Goal: Task Accomplishment & Management: Manage account settings

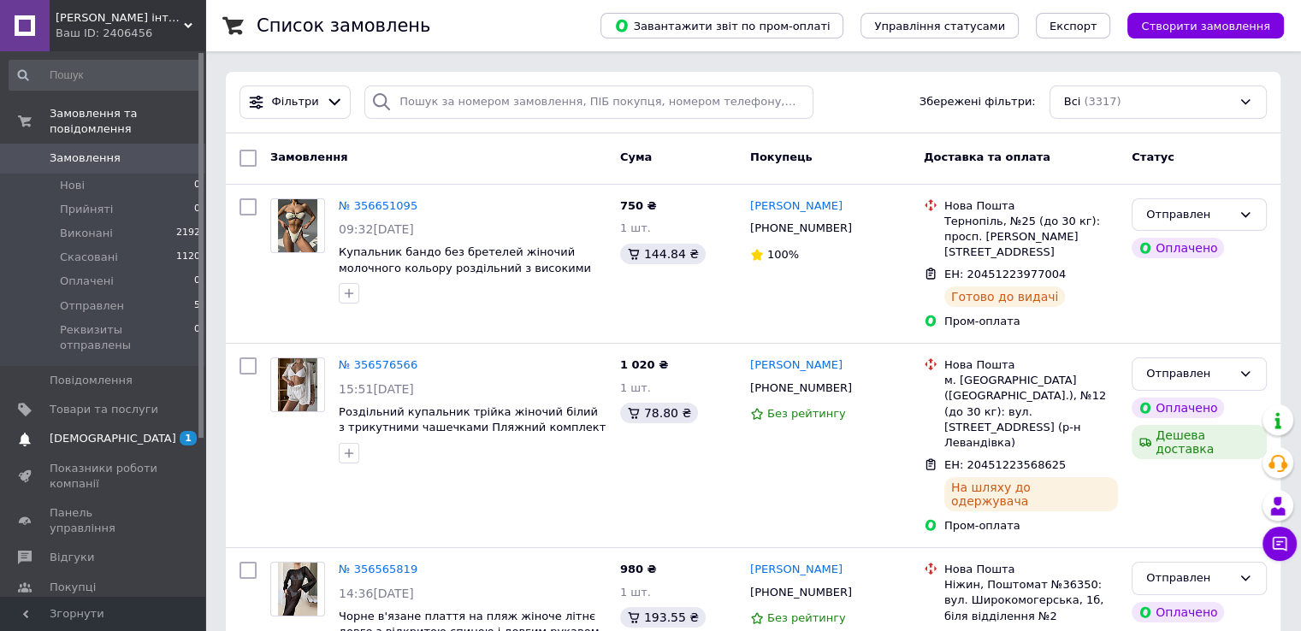
click at [67, 431] on span "[DEMOGRAPHIC_DATA]" at bounding box center [113, 438] width 127 height 15
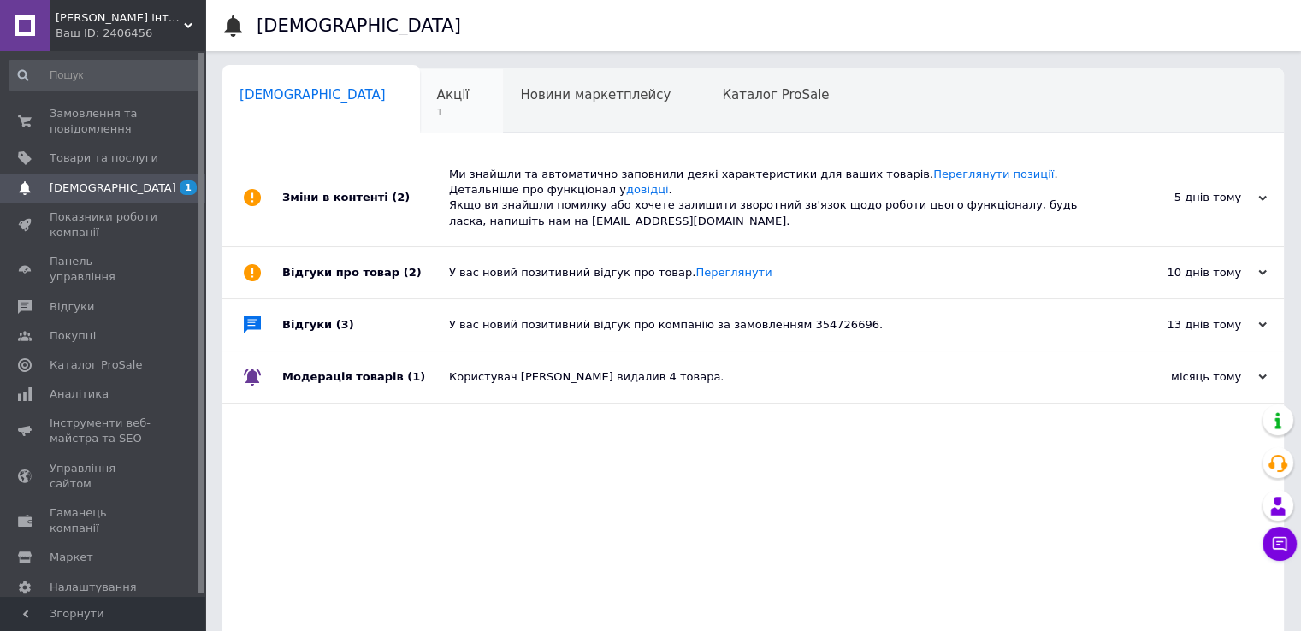
click at [420, 80] on div "Акції 1" at bounding box center [462, 101] width 84 height 65
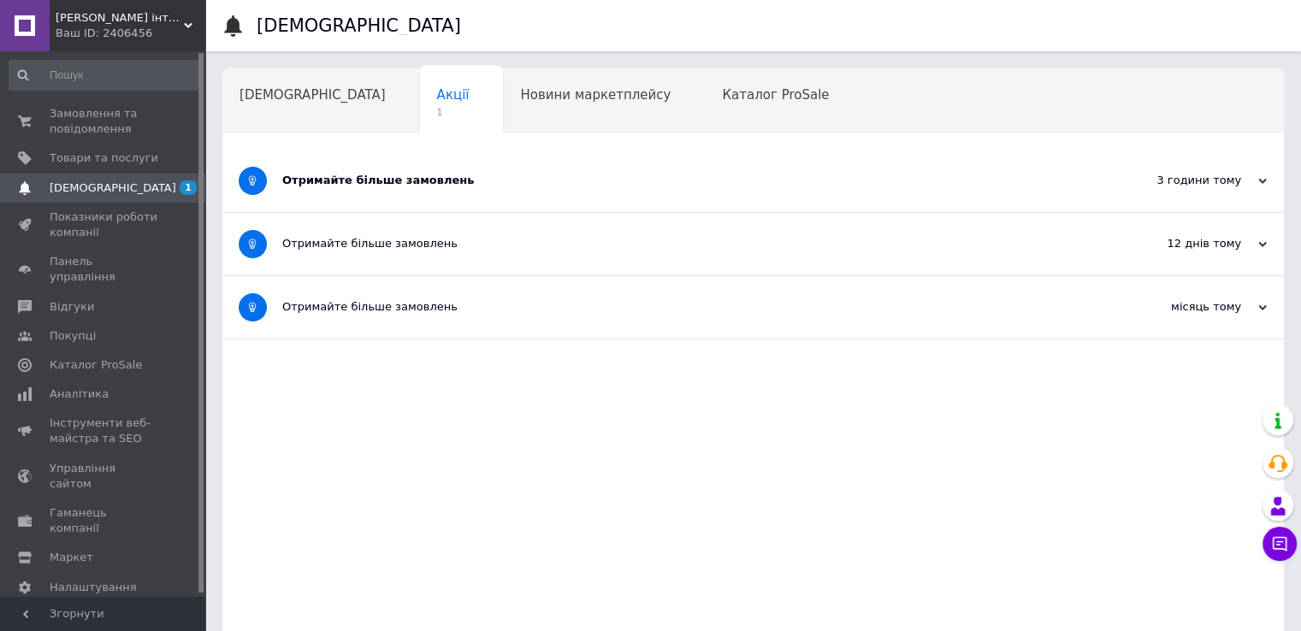
click at [403, 182] on div "Отримайте більше замовлень" at bounding box center [688, 180] width 813 height 15
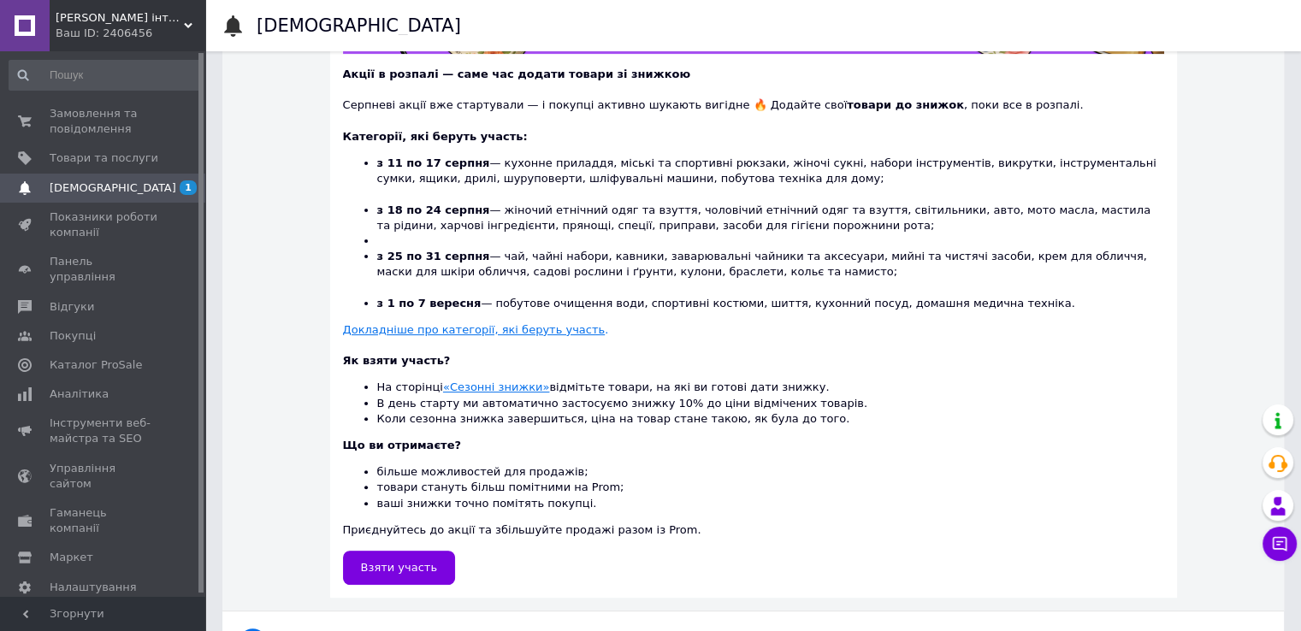
scroll to position [428, 0]
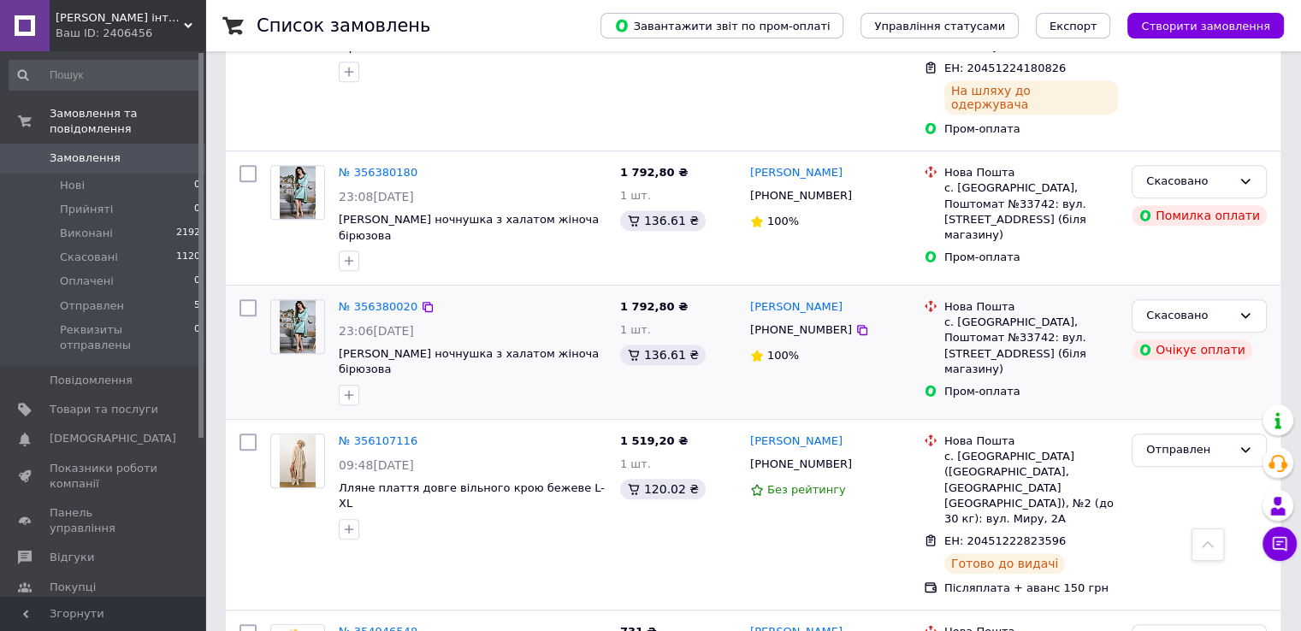
scroll to position [770, 0]
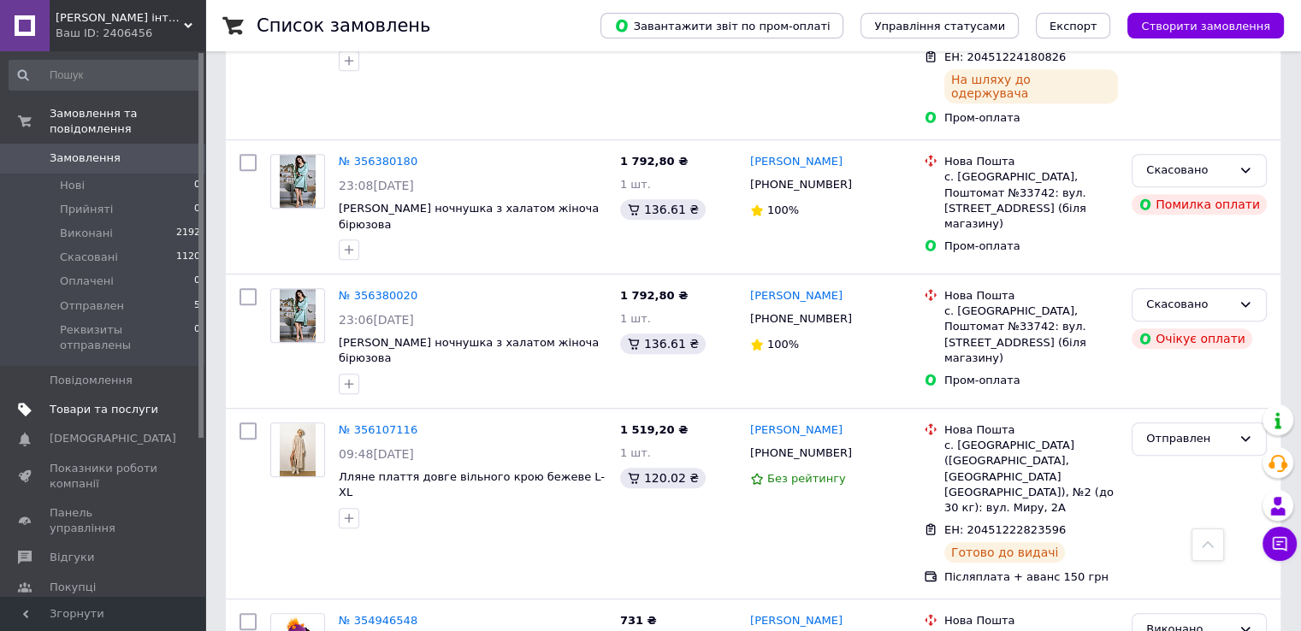
click at [94, 402] on span "Товари та послуги" at bounding box center [104, 409] width 109 height 15
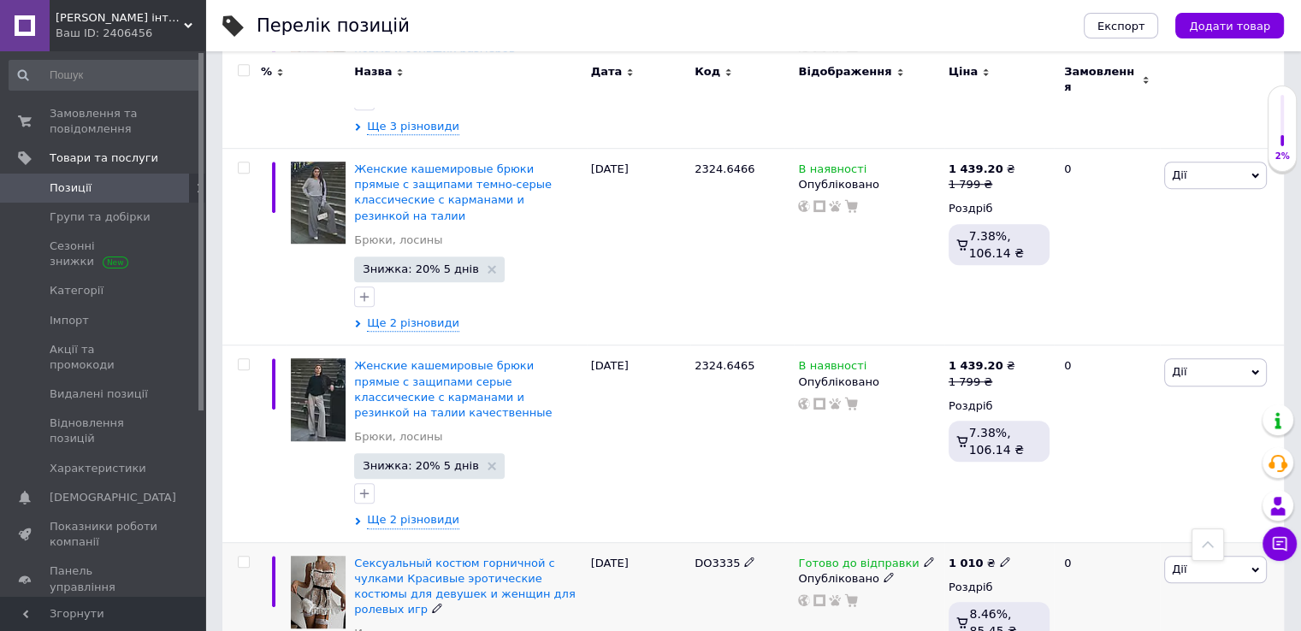
scroll to position [1112, 0]
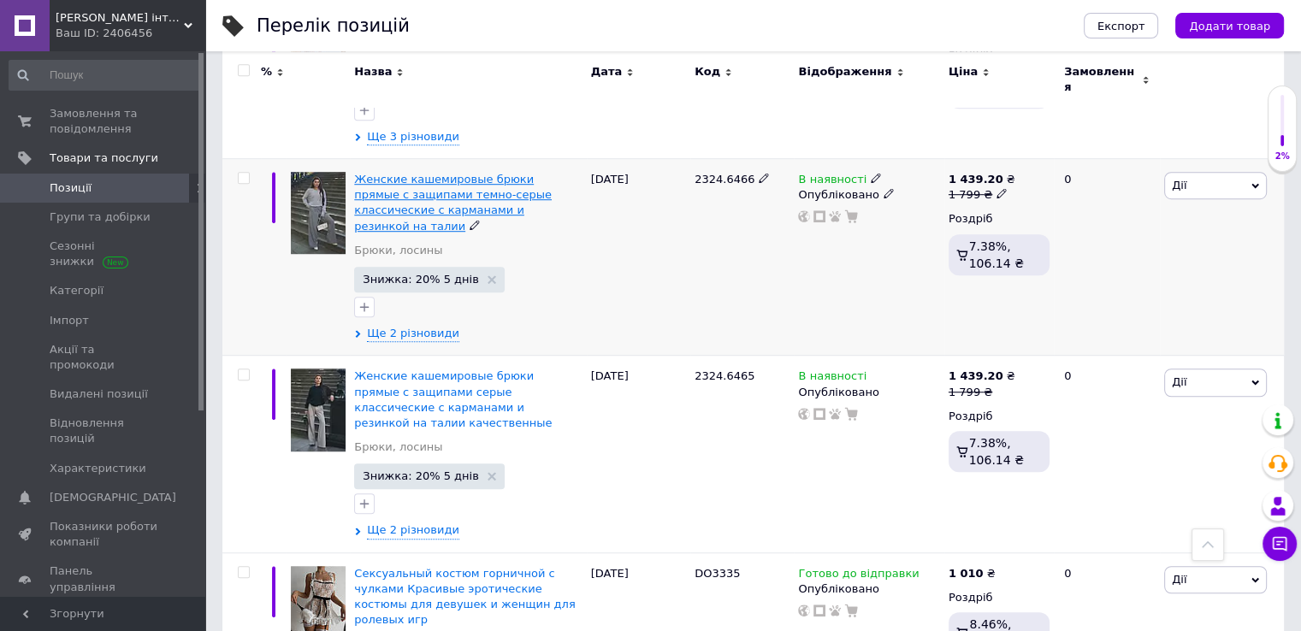
click at [472, 173] on span "Женские кашемировые брюки прямые с защипами темно-серые классические с карманам…" at bounding box center [453, 203] width 198 height 60
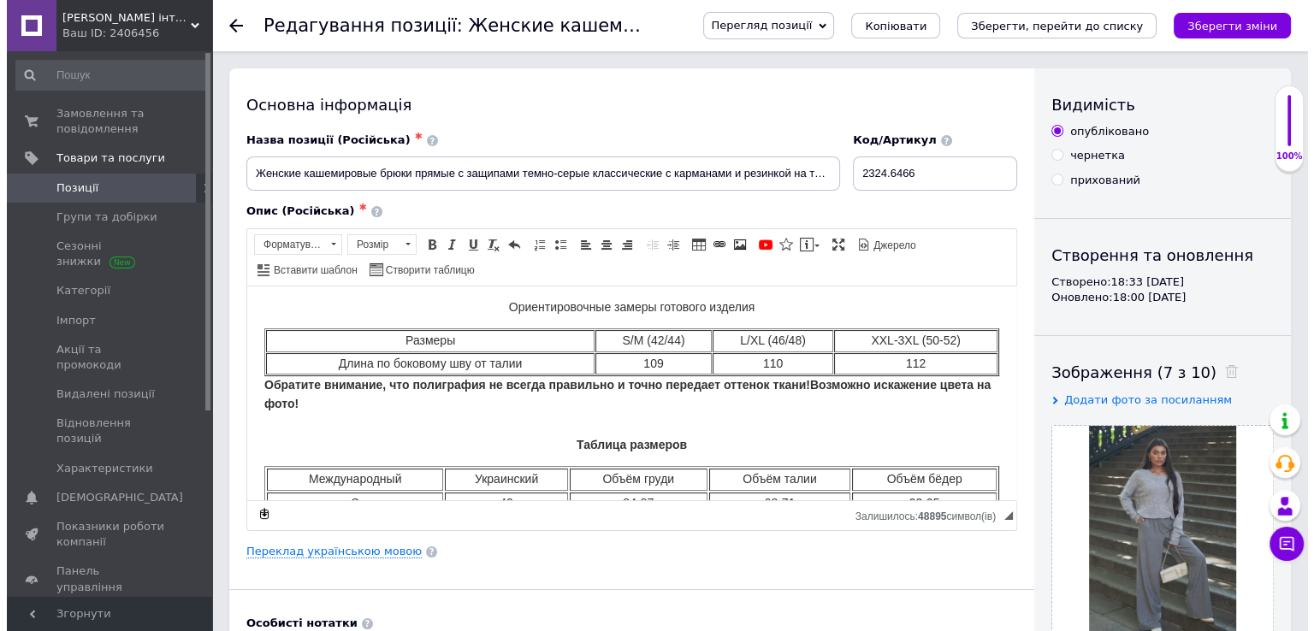
scroll to position [342, 0]
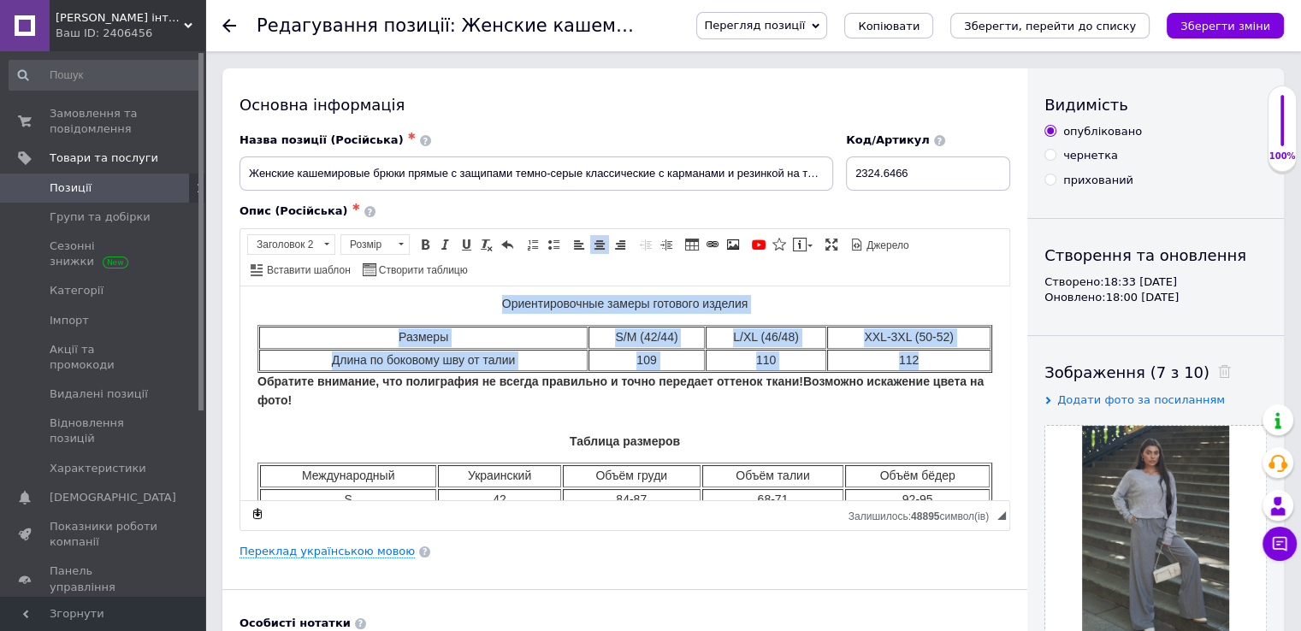
drag, startPoint x: 491, startPoint y: 300, endPoint x: 953, endPoint y: 354, distance: 465.0
click at [953, 354] on table "Ориентировочные замеры готового изделия Размеры S/M (42/44) L/XL (46/48) XXL-3X…" at bounding box center [624, 327] width 735 height 89
copy table "Ориентировочные замеры готового изделия Размеры S/M (42/44) L/XL (46/48) XXL-3X…"
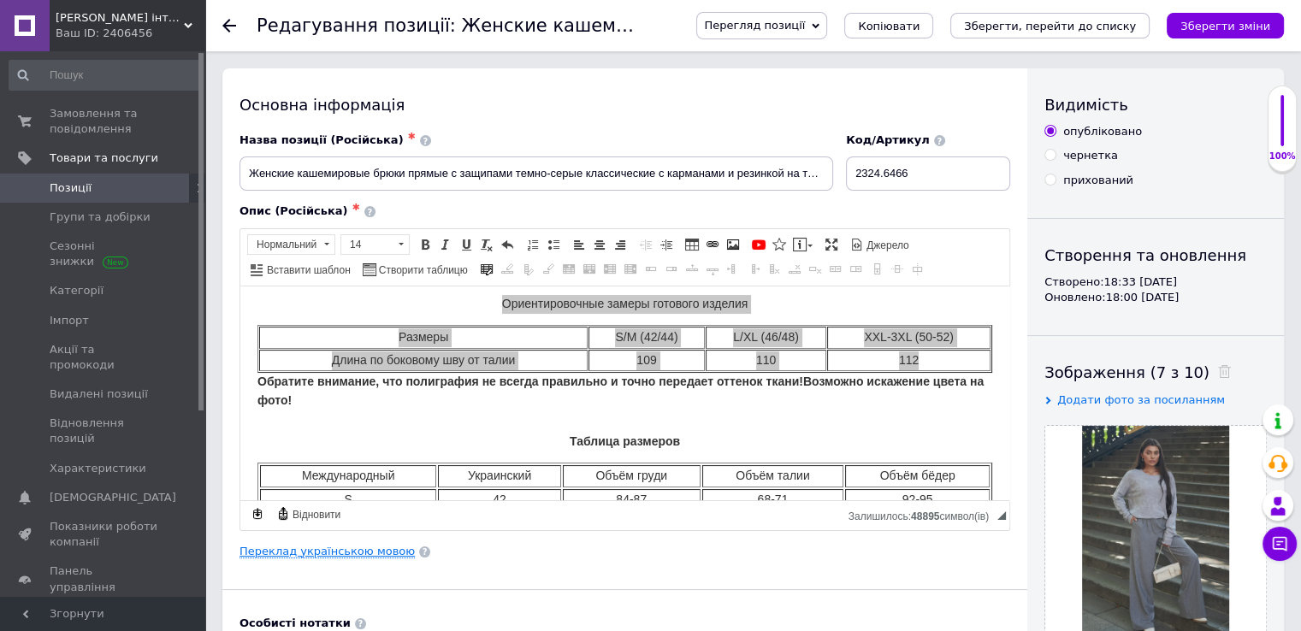
click at [316, 550] on link "Переклад українською мовою" at bounding box center [326, 552] width 175 height 14
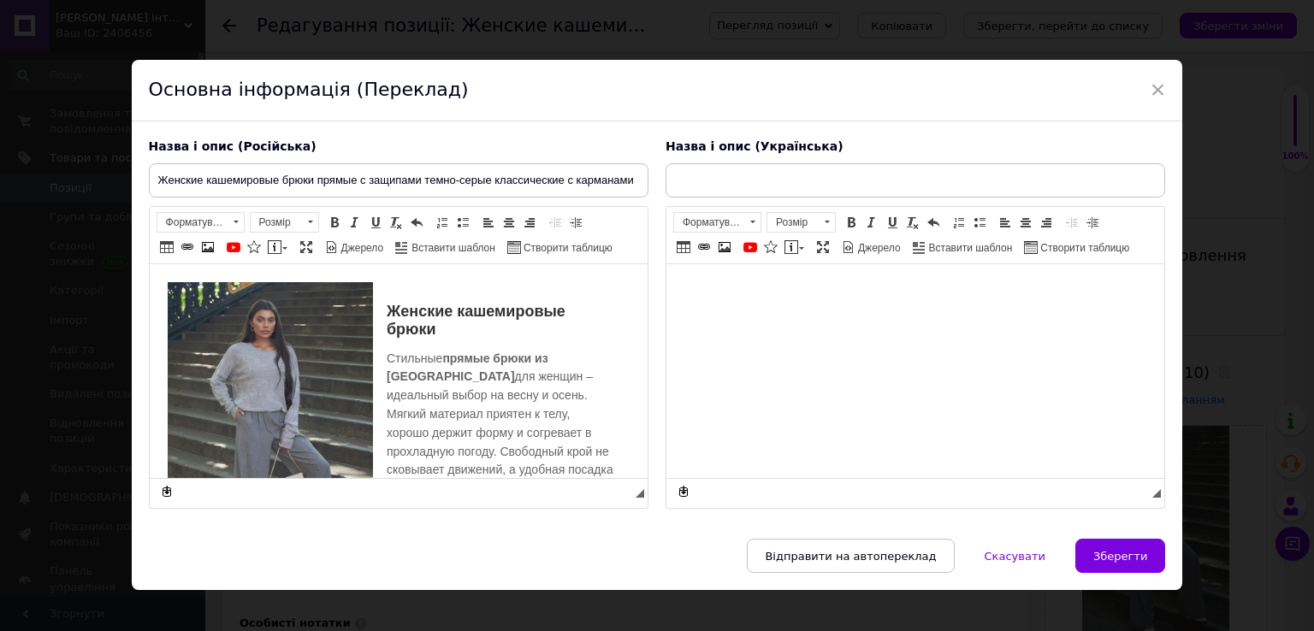
scroll to position [0, 0]
type input "Жіночі кашемірові штани прямі з защипами темно-сірі класичні з кишенями і резин…"
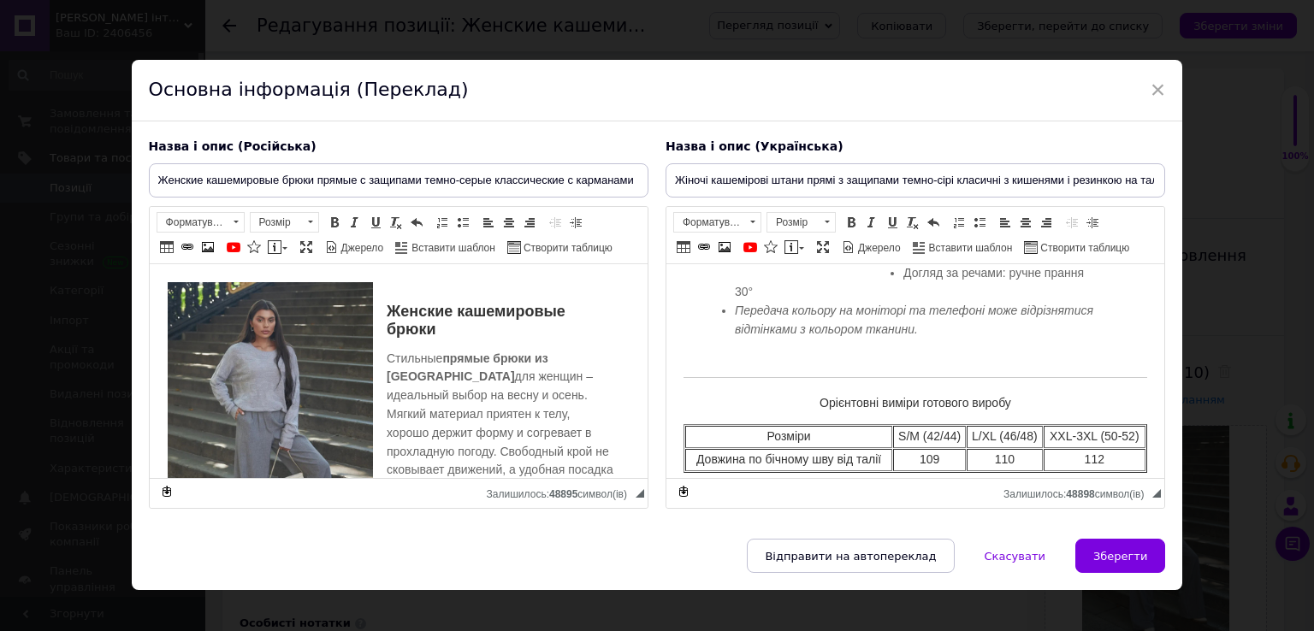
scroll to position [428, 0]
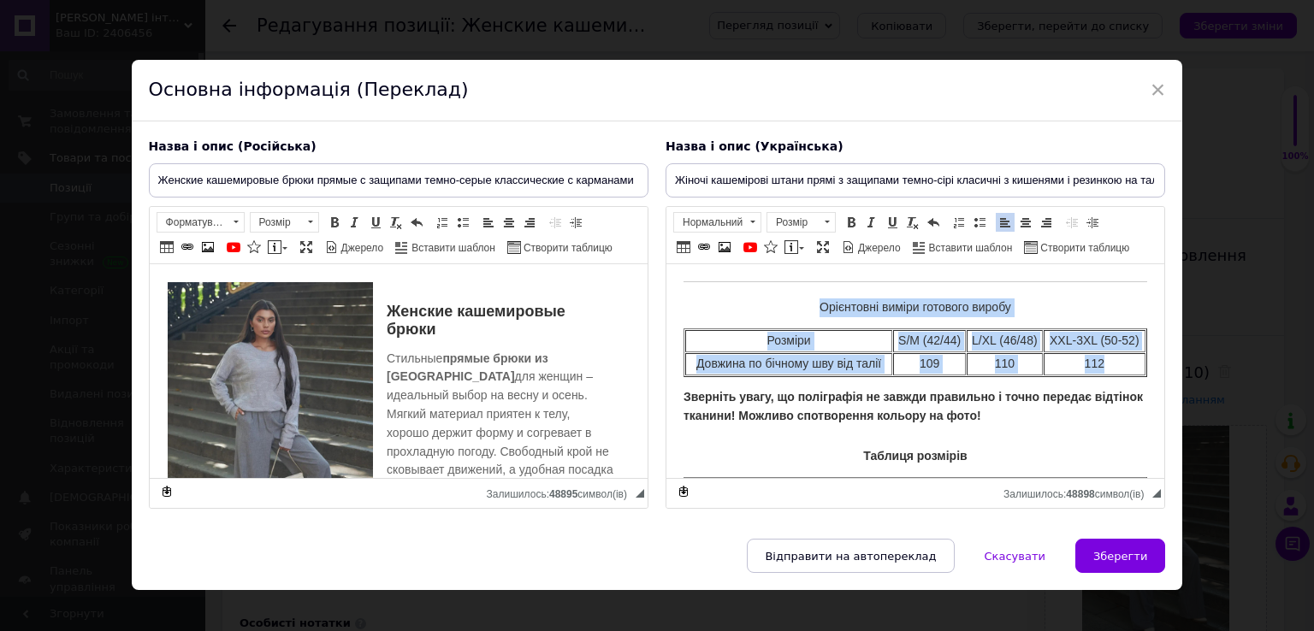
drag, startPoint x: 795, startPoint y: 313, endPoint x: 1114, endPoint y: 370, distance: 323.3
click at [1114, 370] on table "Орієнтовні виміри готового виробу Розміри S/M (42/44) L/XL (46/48) XXL-3XL (50-…" at bounding box center [915, 331] width 464 height 89
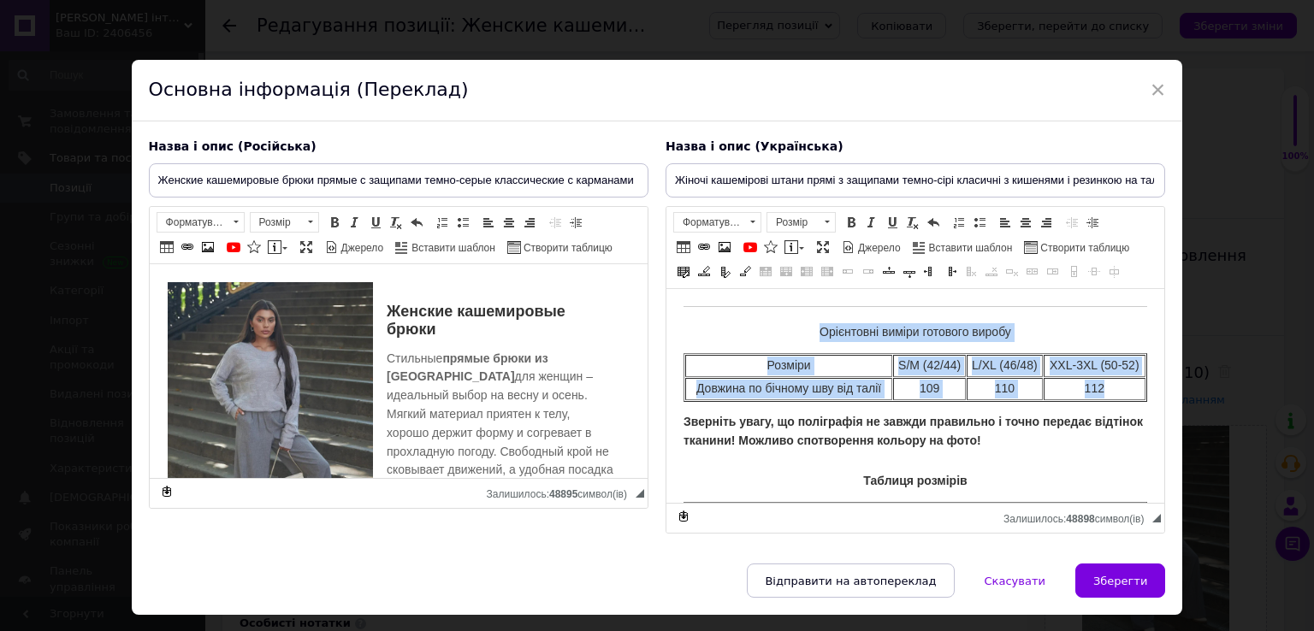
copy table "Орієнтовні виміри готового виробу Розміри S/M (42/44) L/XL (46/48) XXL-3XL (50-…"
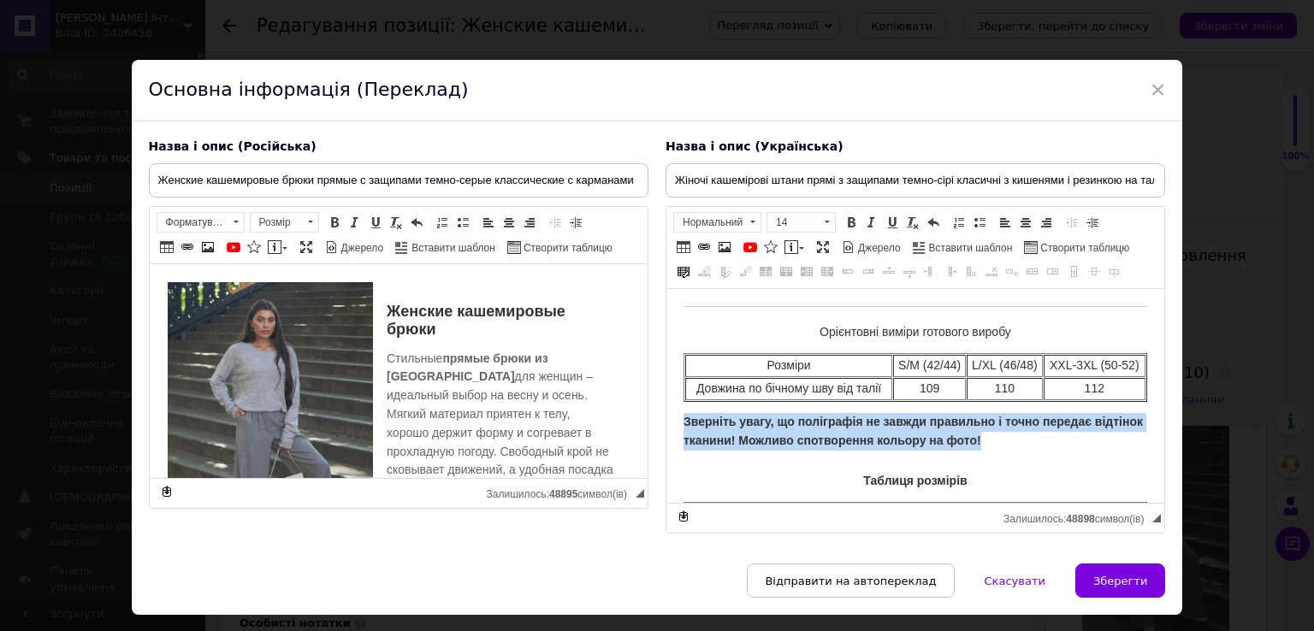
drag, startPoint x: 1043, startPoint y: 439, endPoint x: 681, endPoint y: 419, distance: 362.3
click at [681, 419] on html "Жіночі кашемірові штани Стильні прямі брюки з кашеміру для жінок – ідеальний ви…" at bounding box center [914, 304] width 498 height 886
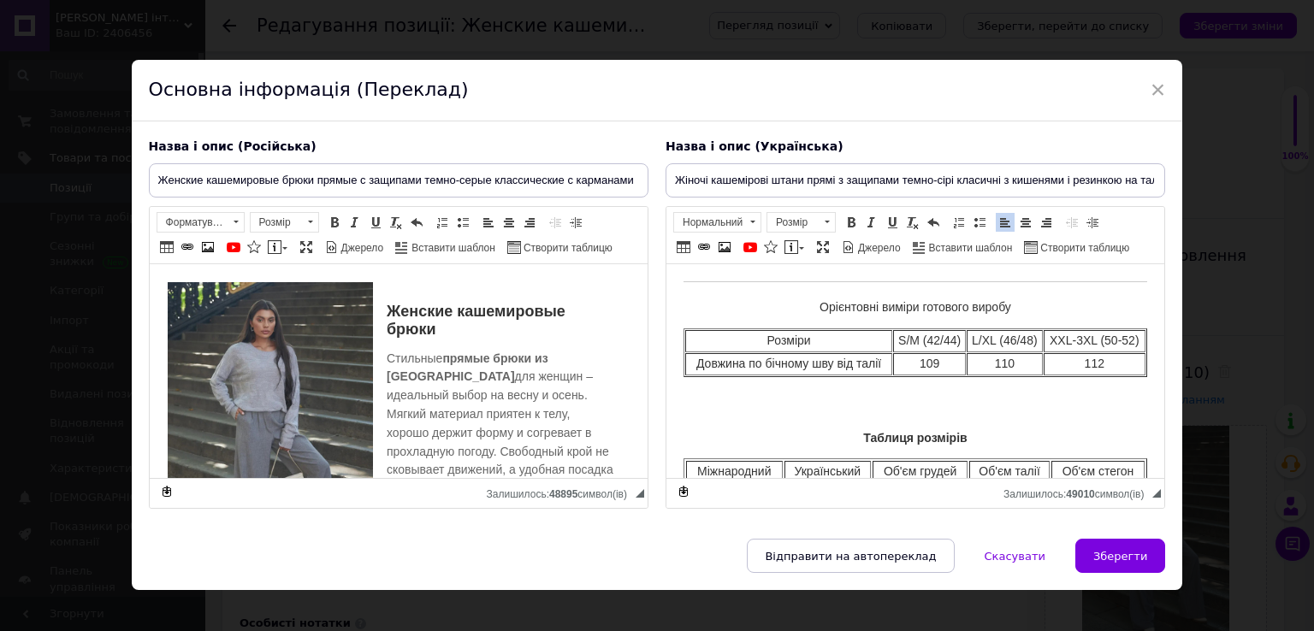
click at [779, 429] on p "Таблиця розмірів" at bounding box center [915, 438] width 464 height 19
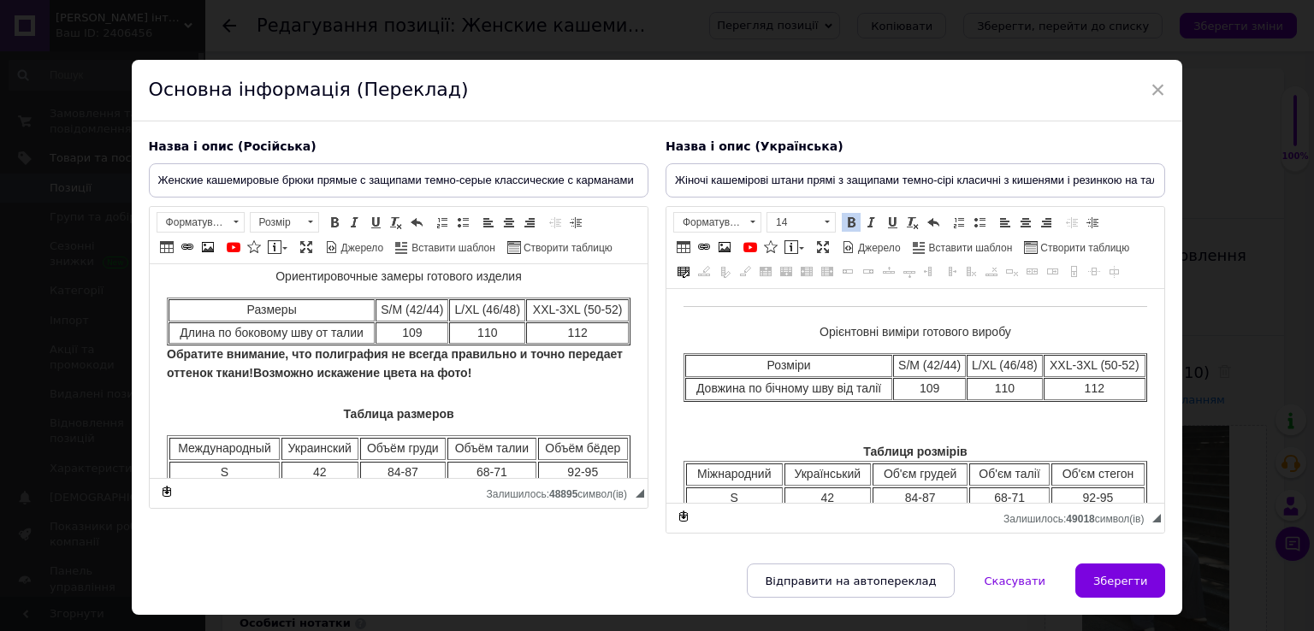
scroll to position [513, 0]
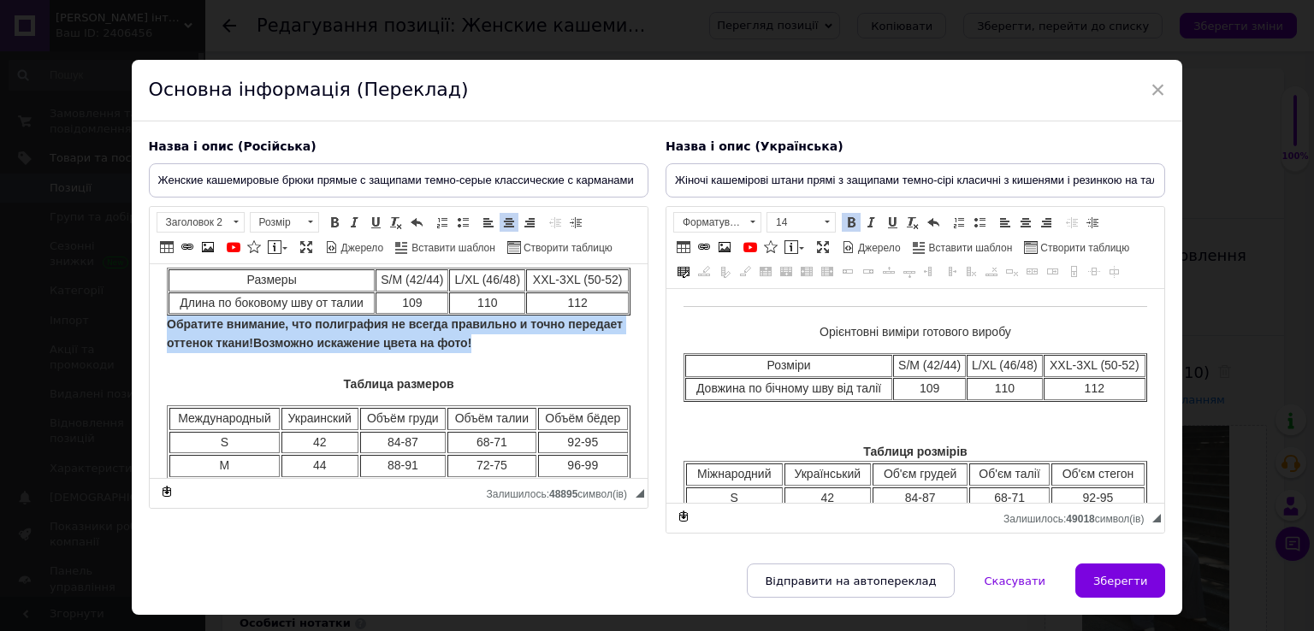
drag, startPoint x: 532, startPoint y: 321, endPoint x: 157, endPoint y: 310, distance: 375.7
click at [157, 310] on html "Женские кашемировые брюки Стильные прямые брюки из [GEOGRAPHIC_DATA] для женщин…" at bounding box center [398, 186] width 498 height 871
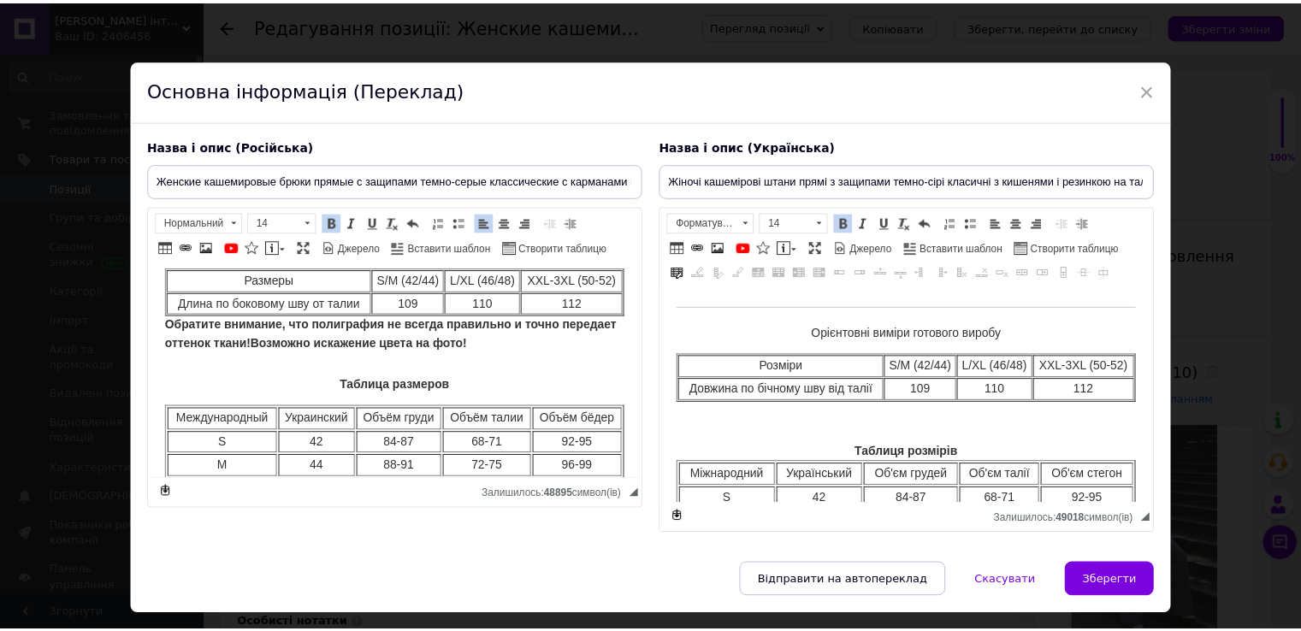
scroll to position [473, 0]
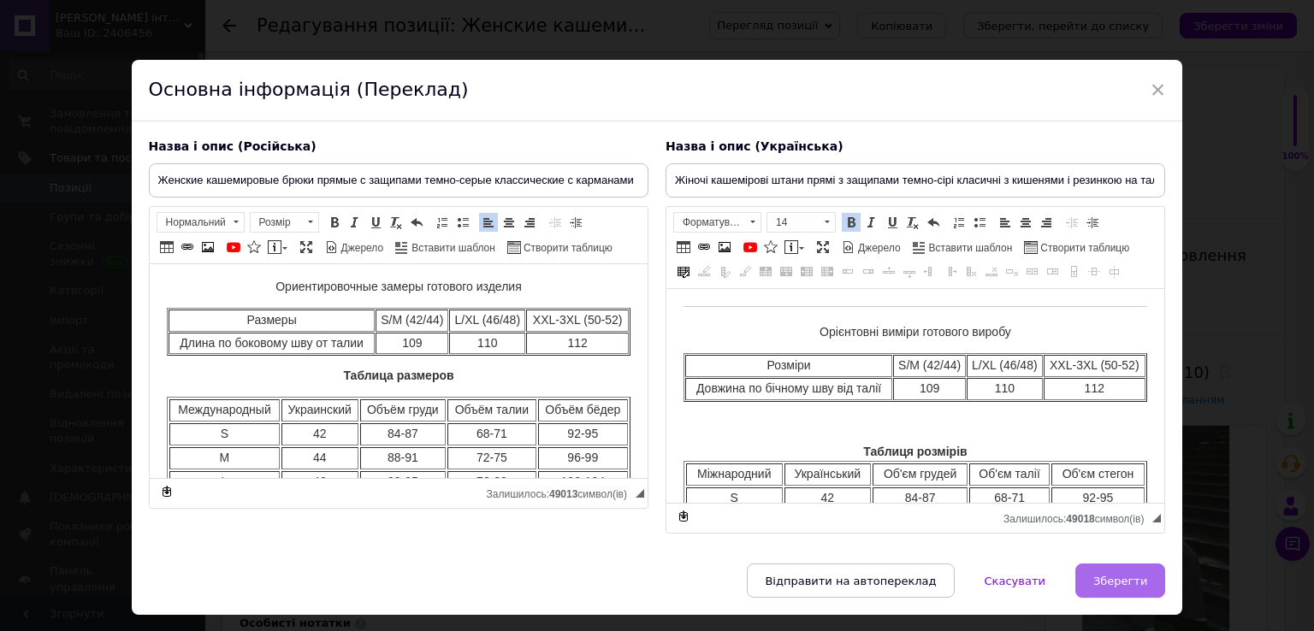
click at [1134, 575] on span "Зберегти" at bounding box center [1120, 581] width 54 height 13
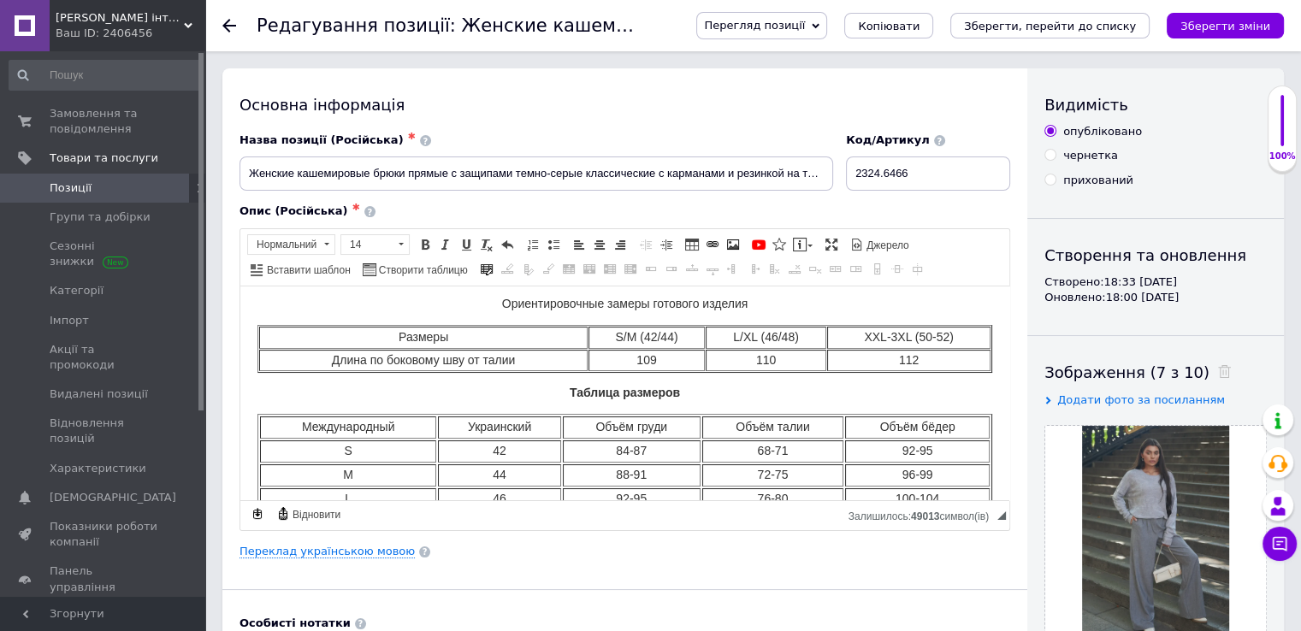
scroll to position [342, 0]
click at [1201, 29] on icon "Зберегти зміни" at bounding box center [1225, 26] width 90 height 13
click at [366, 549] on link "Переклад українською мовою" at bounding box center [326, 552] width 175 height 14
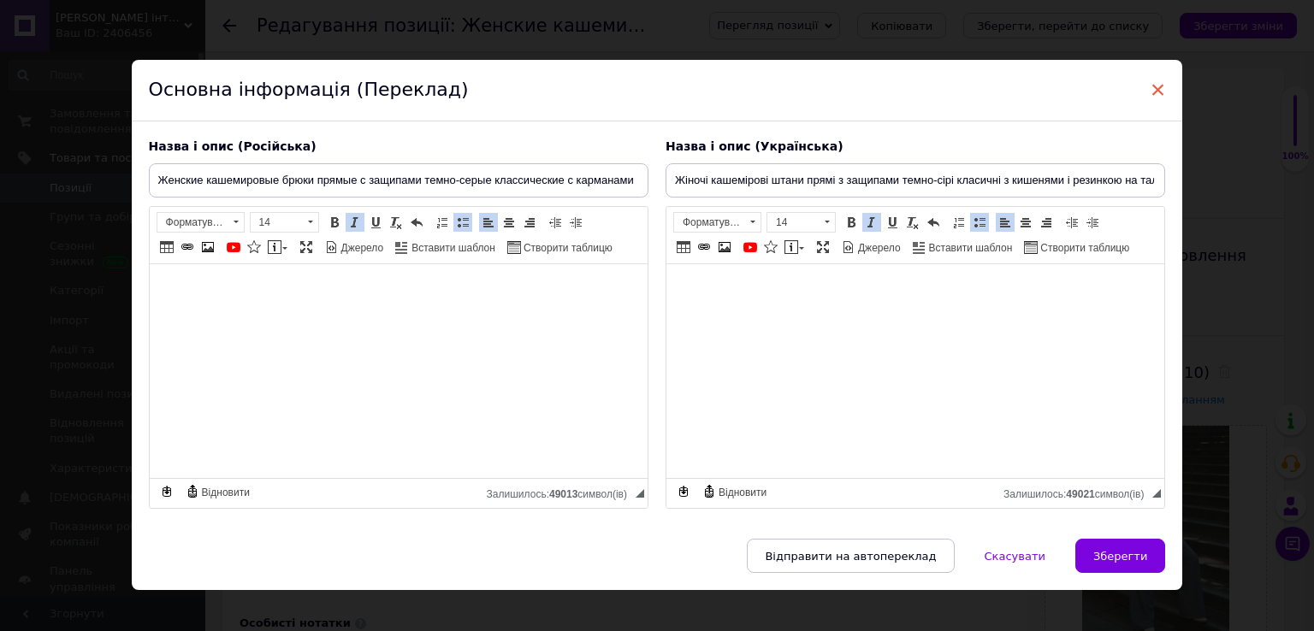
click at [1153, 89] on span "×" at bounding box center [1157, 89] width 15 height 29
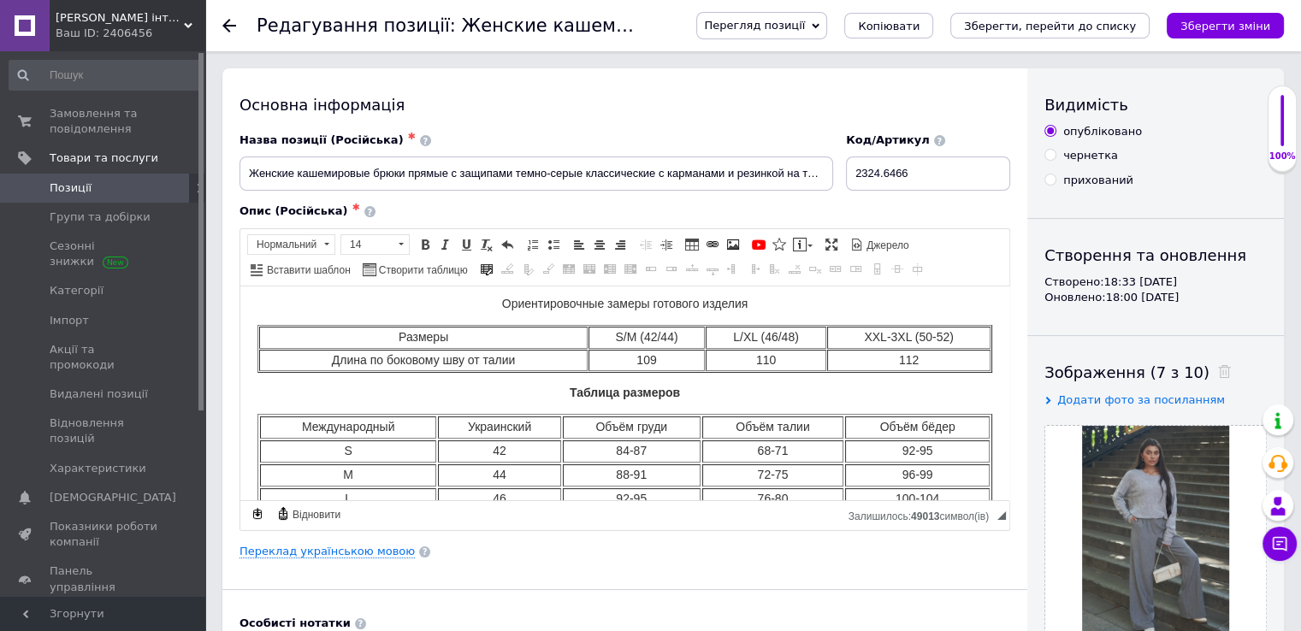
click at [65, 186] on span "Позиції" at bounding box center [71, 187] width 42 height 15
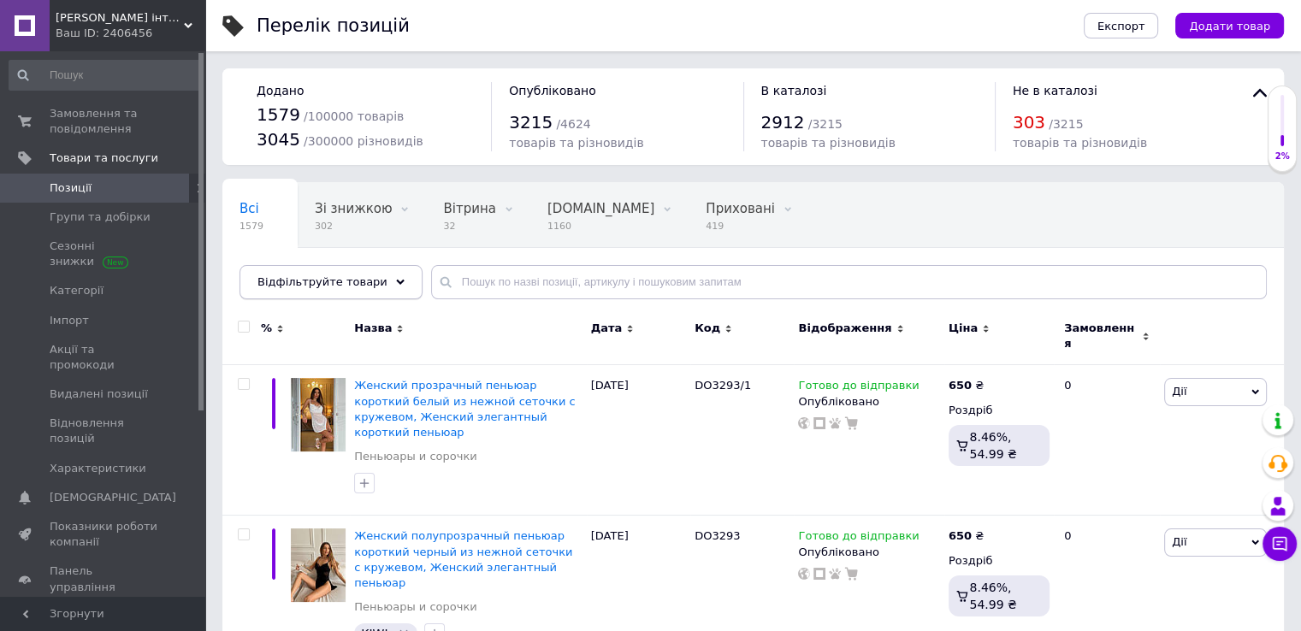
click at [384, 289] on div "Відфільтруйте товари" at bounding box center [330, 282] width 183 height 34
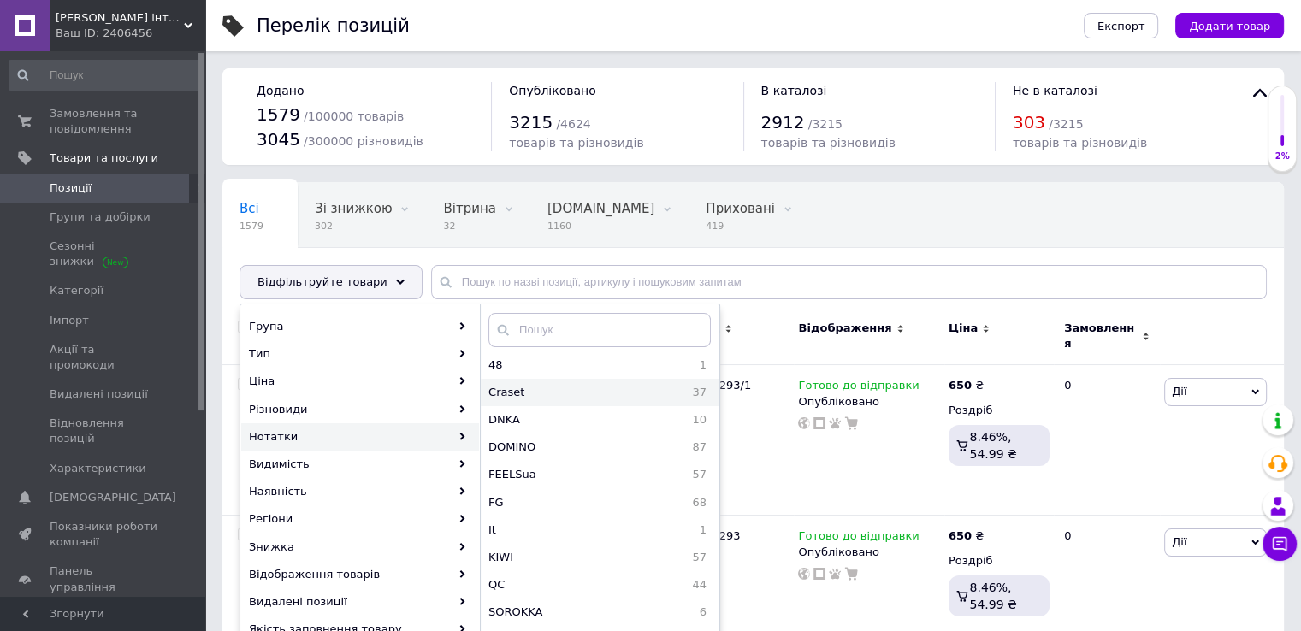
scroll to position [153, 0]
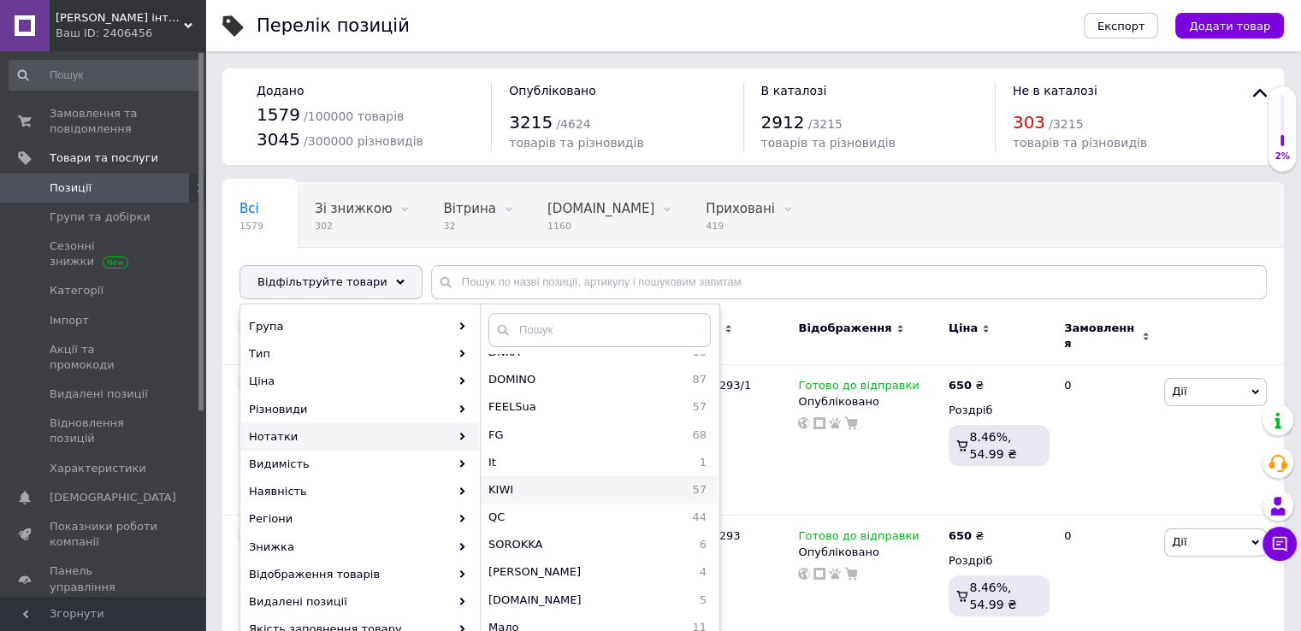
click at [527, 486] on span "KIWI" at bounding box center [545, 489] width 114 height 15
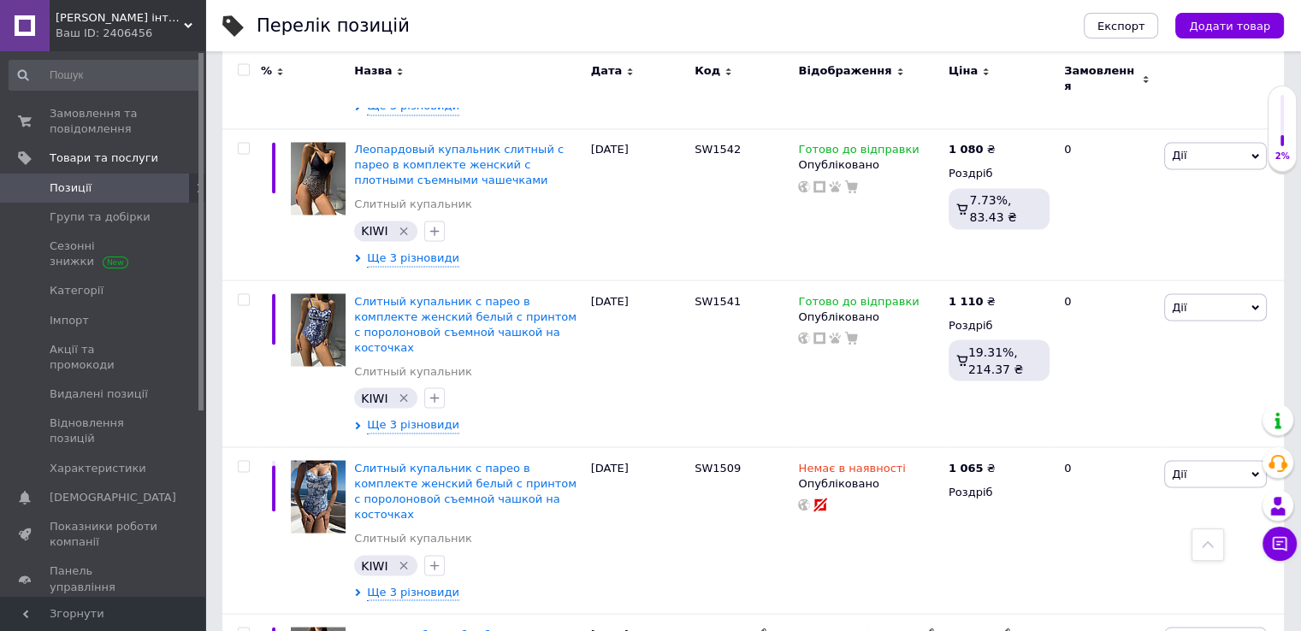
scroll to position [2994, 0]
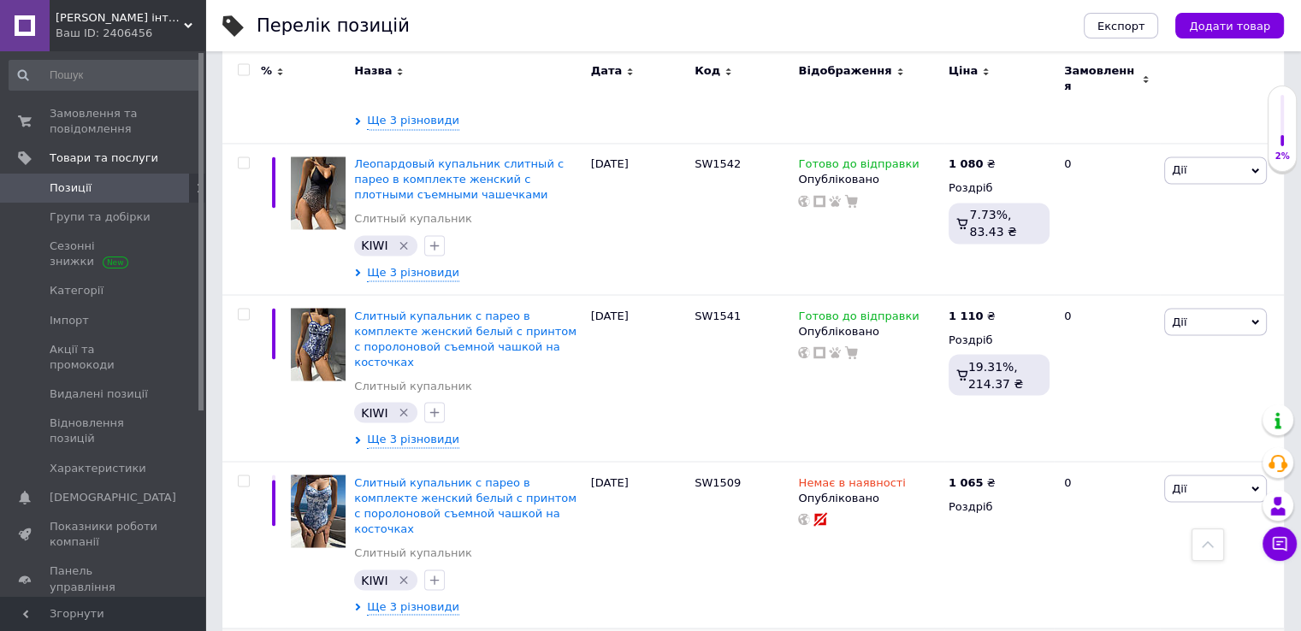
drag, startPoint x: 692, startPoint y: 401, endPoint x: 744, endPoint y: 410, distance: 52.9
copy span "SW3487/1"
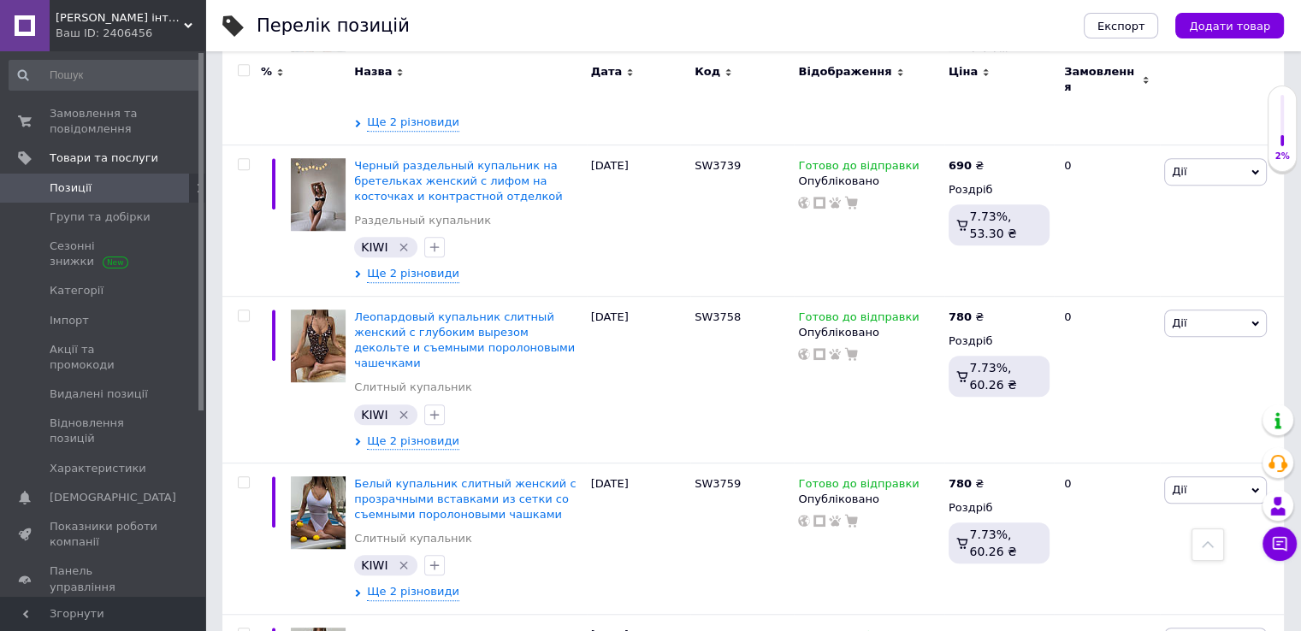
scroll to position [1026, 0]
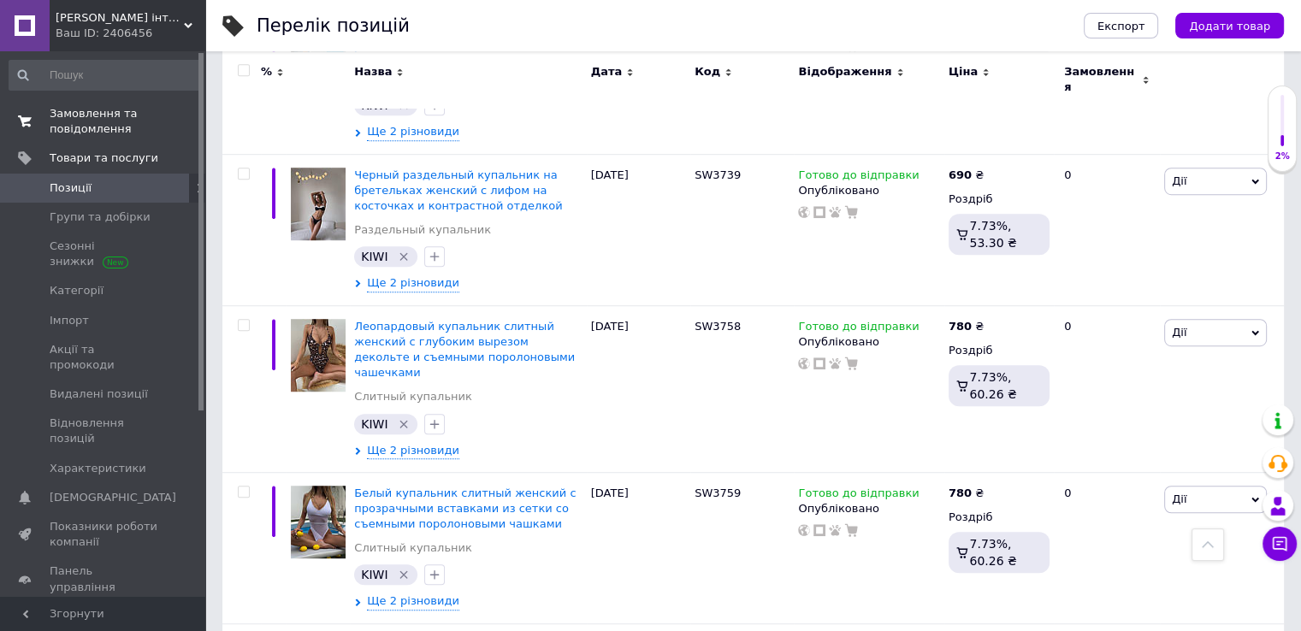
click at [112, 116] on span "Замовлення та повідомлення" at bounding box center [104, 121] width 109 height 31
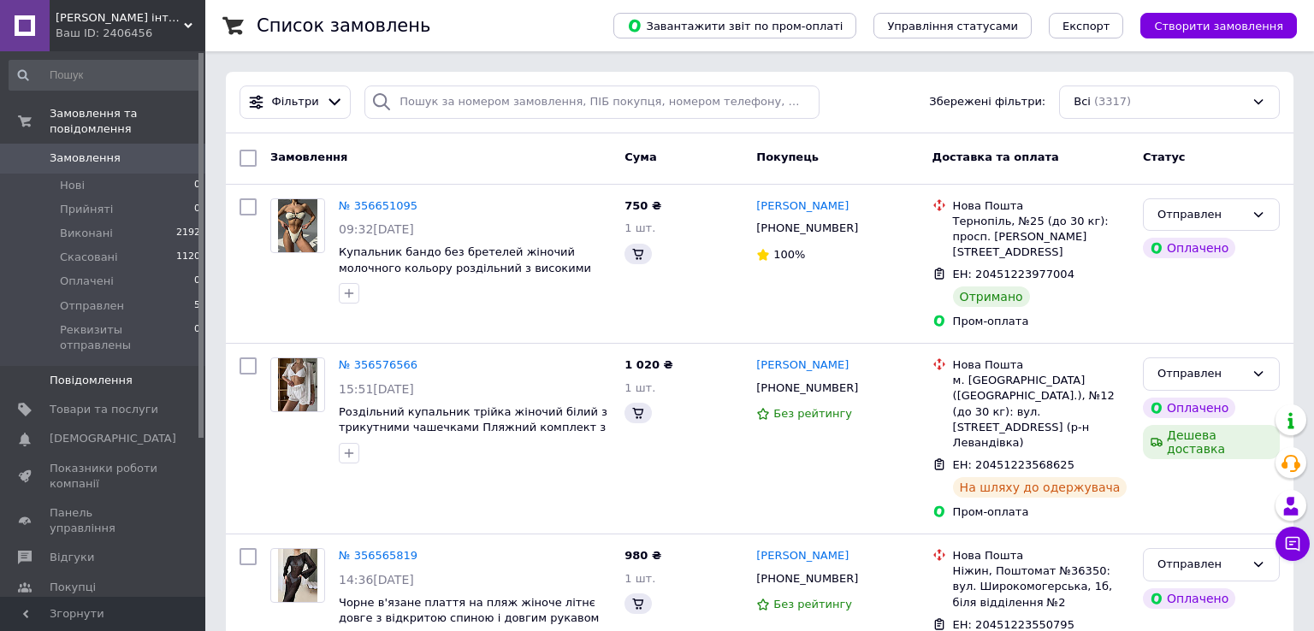
click at [104, 373] on span "Повідомлення" at bounding box center [91, 380] width 83 height 15
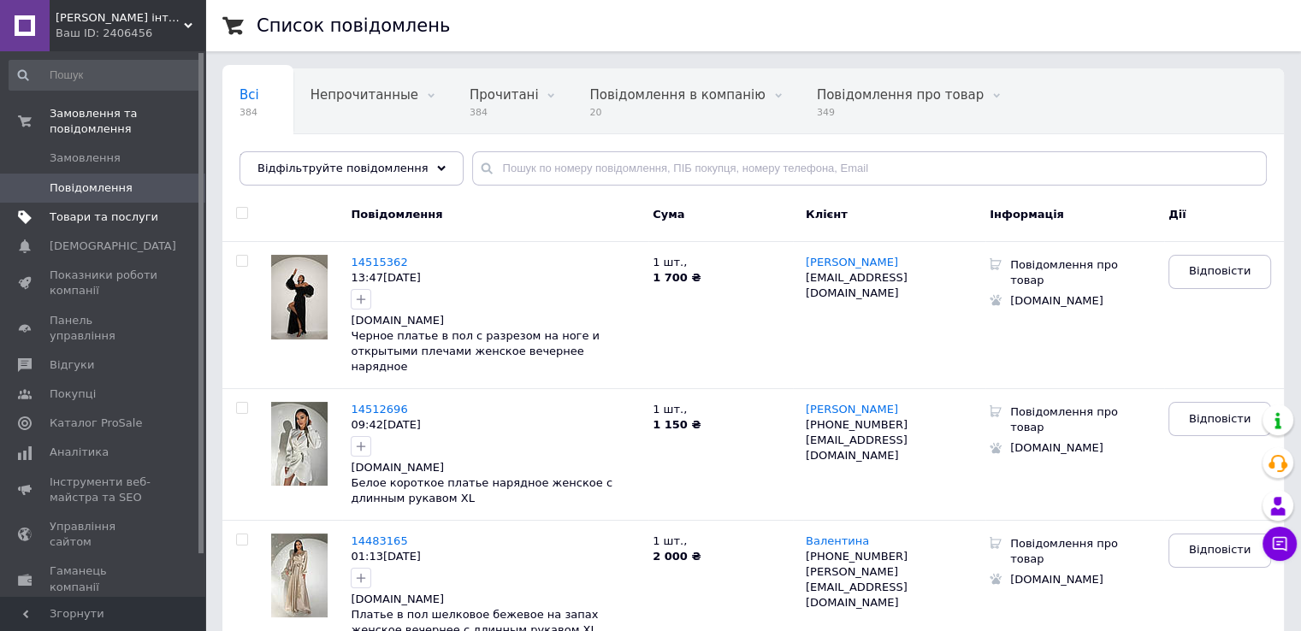
click at [82, 210] on span "Товари та послуги" at bounding box center [104, 217] width 109 height 15
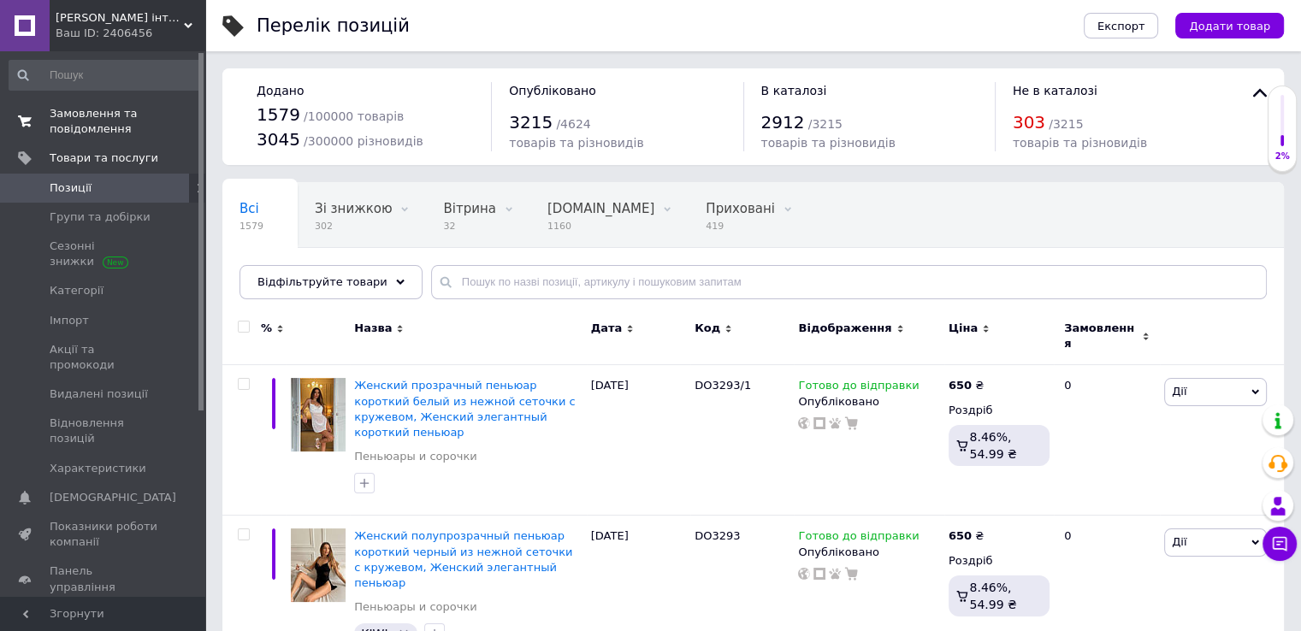
click at [77, 127] on span "Замовлення та повідомлення" at bounding box center [104, 121] width 109 height 31
